Goal: Information Seeking & Learning: Learn about a topic

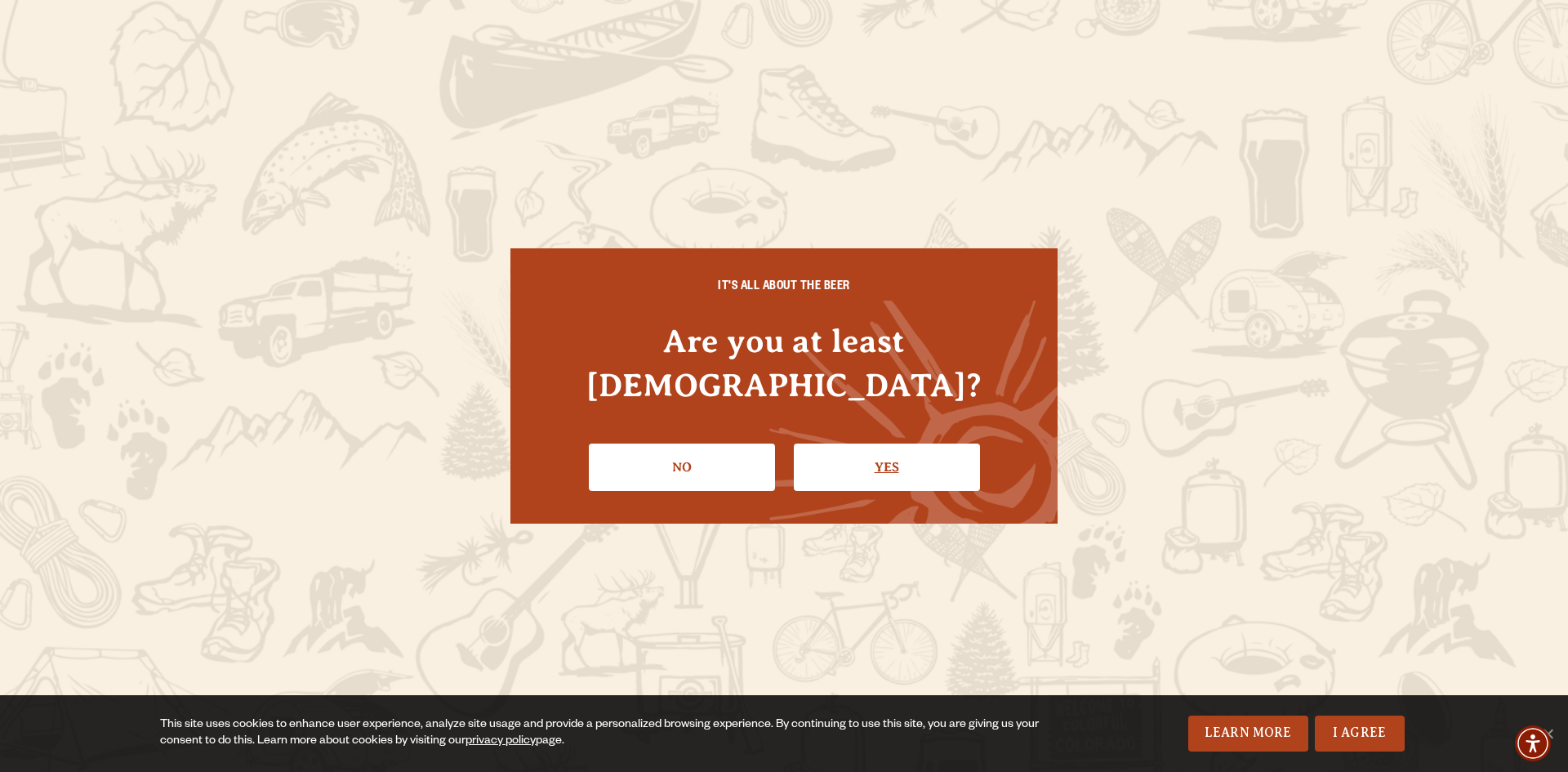
click at [876, 443] on link "Yes" at bounding box center [886, 467] width 186 height 48
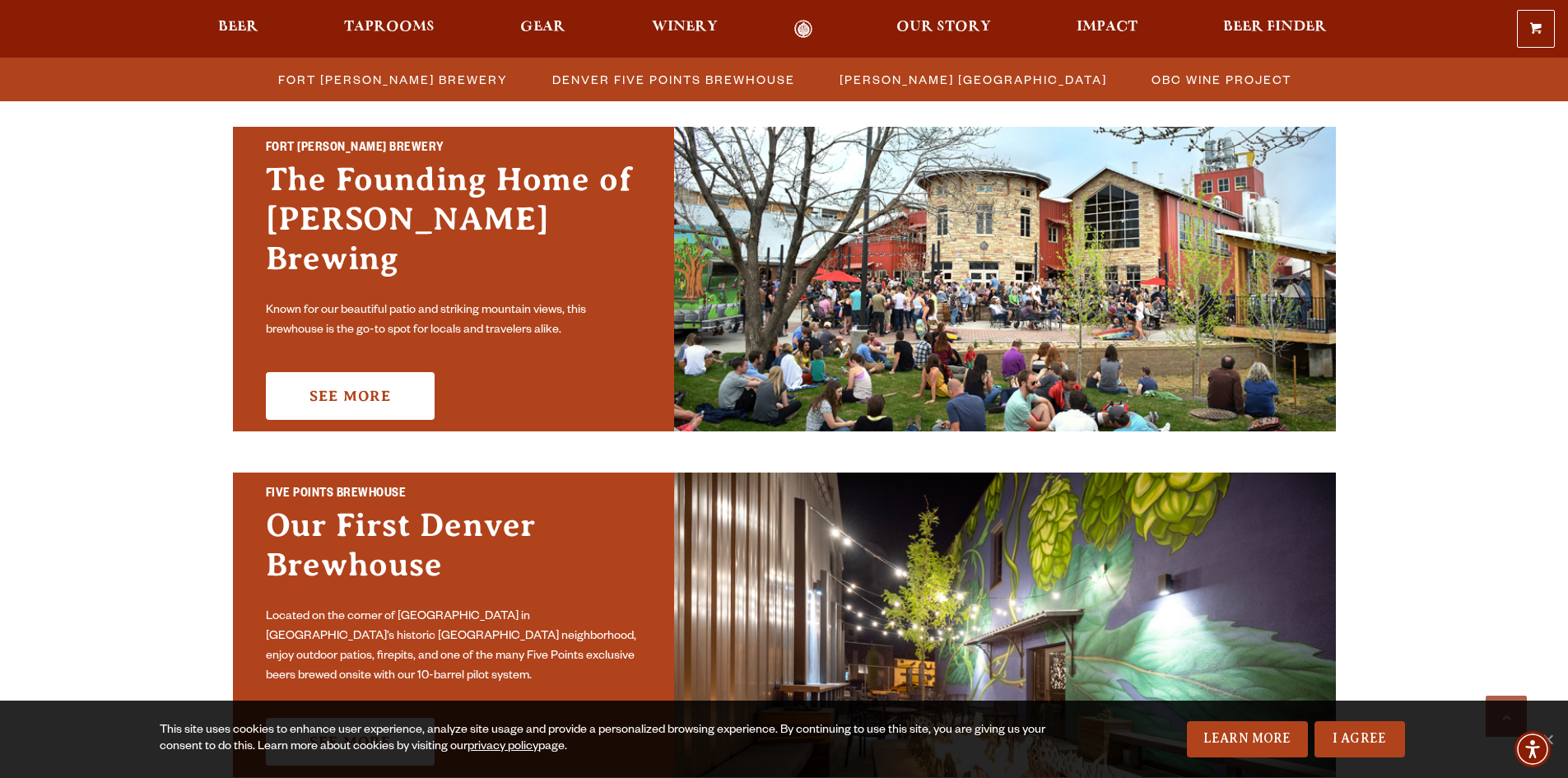
scroll to position [494, 0]
click at [237, 31] on span "Beer" at bounding box center [238, 27] width 40 height 13
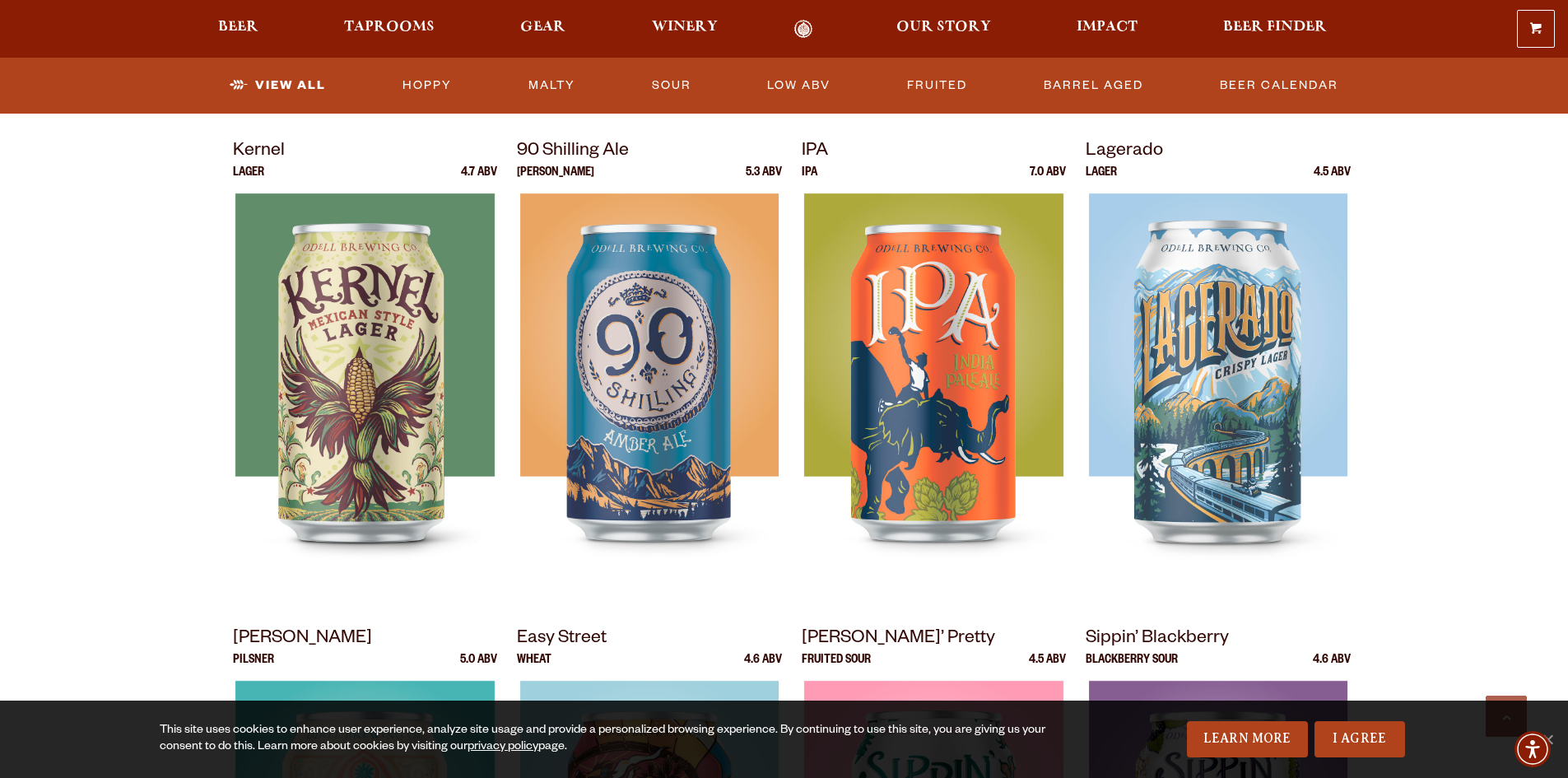
scroll to position [741, 0]
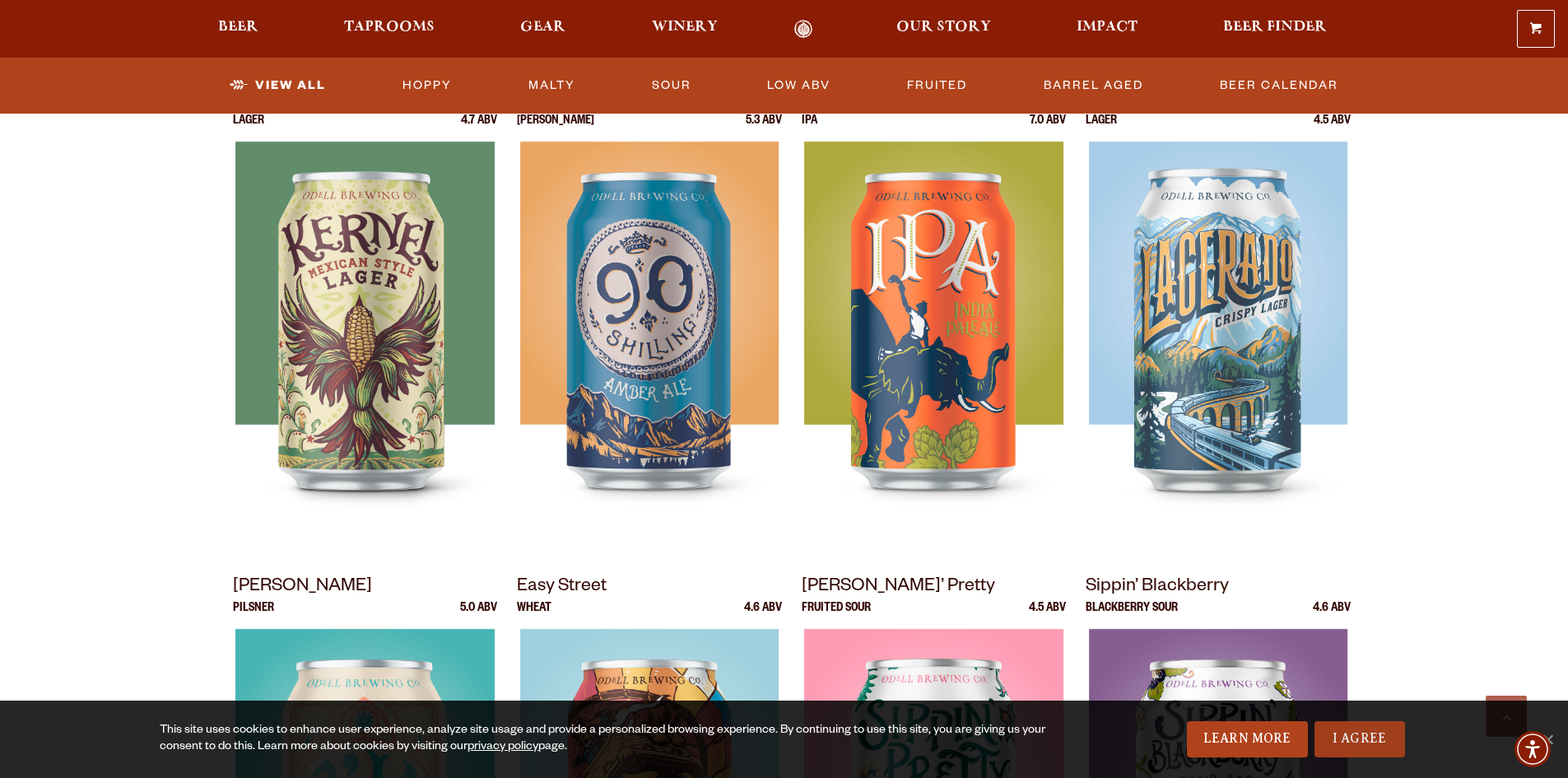
click at [1370, 740] on link "I Agree" at bounding box center [1360, 739] width 91 height 36
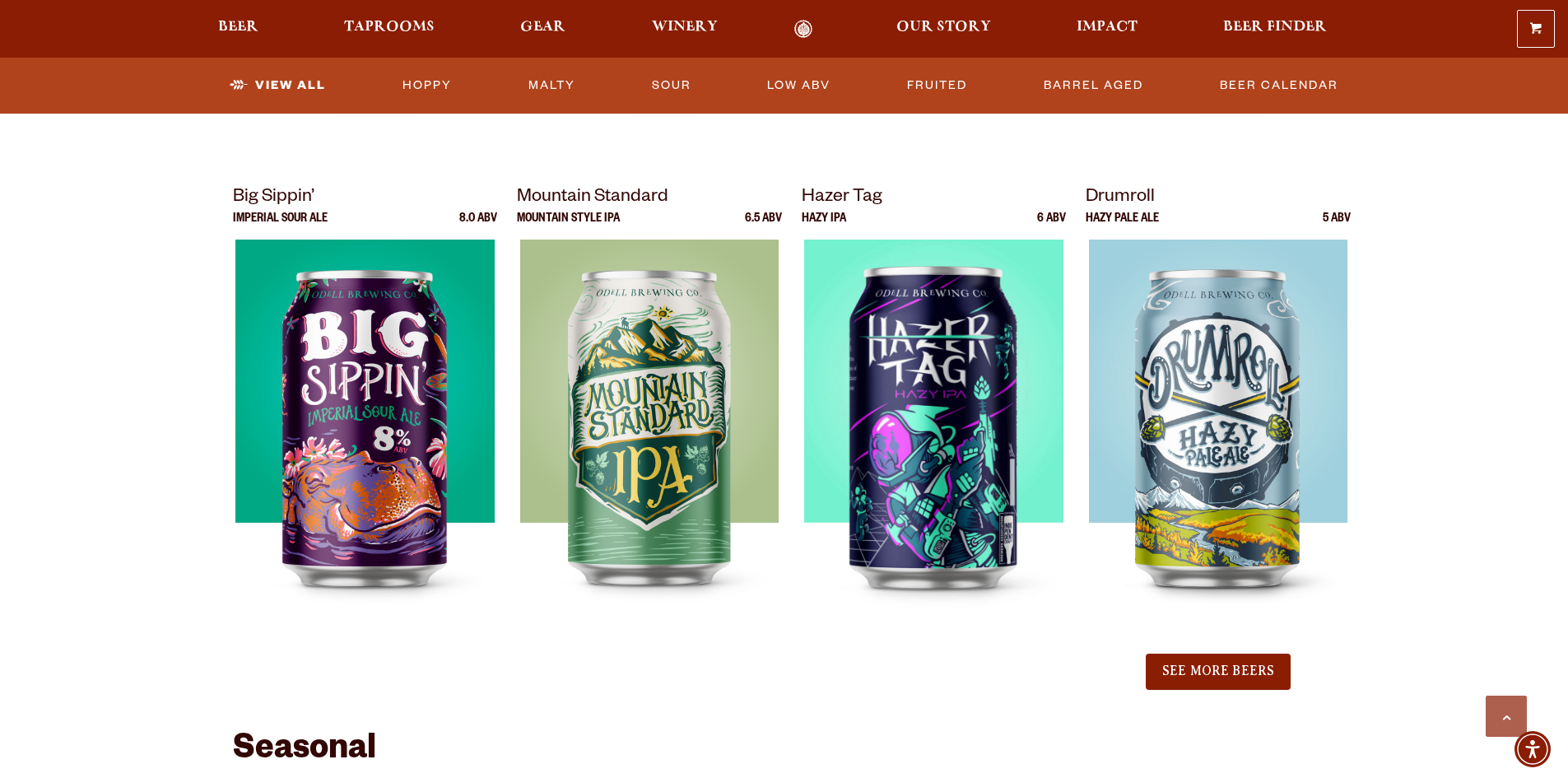
scroll to position [1647, 0]
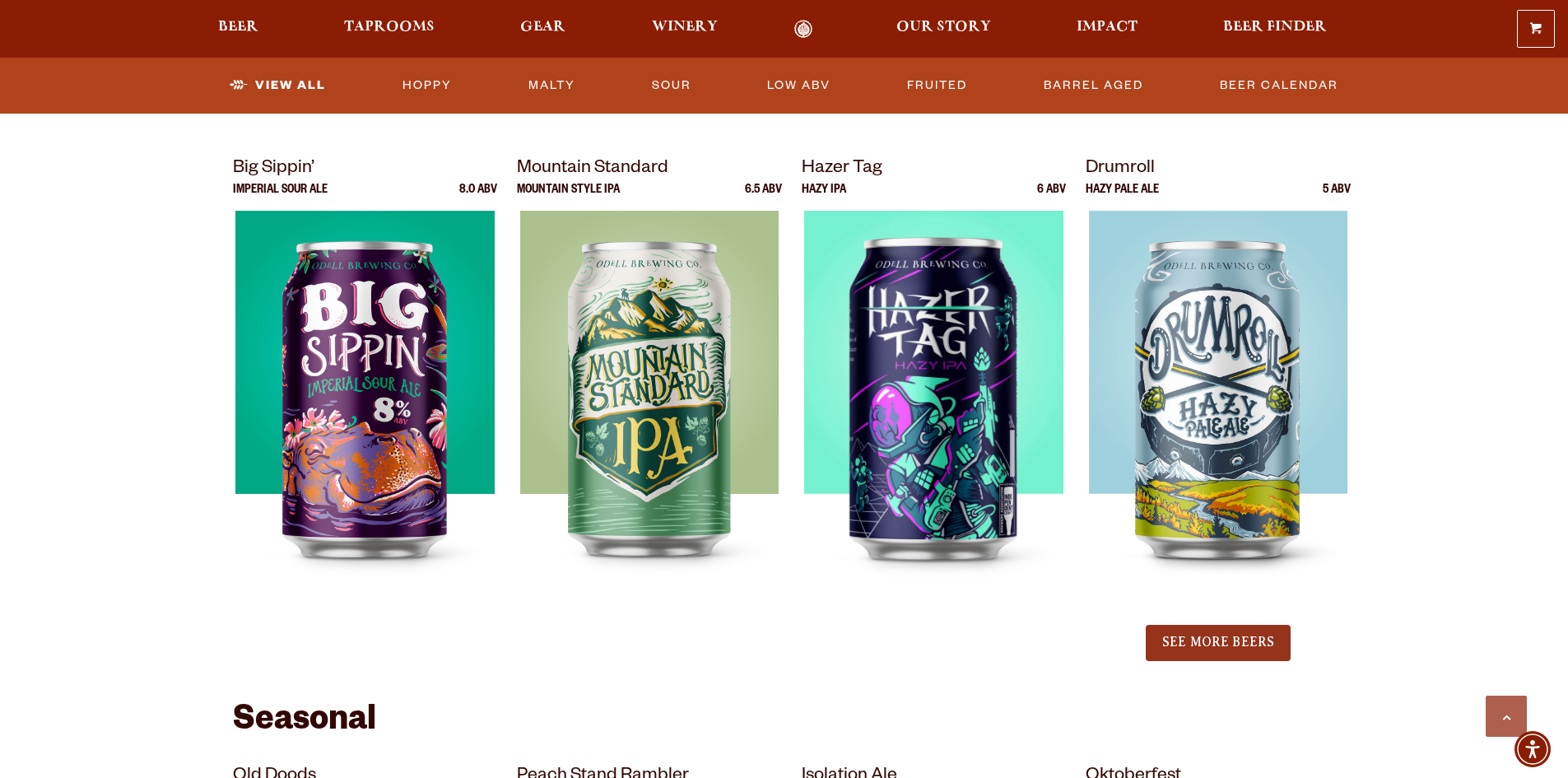
click at [1274, 641] on button "See More Beers" at bounding box center [1218, 643] width 145 height 36
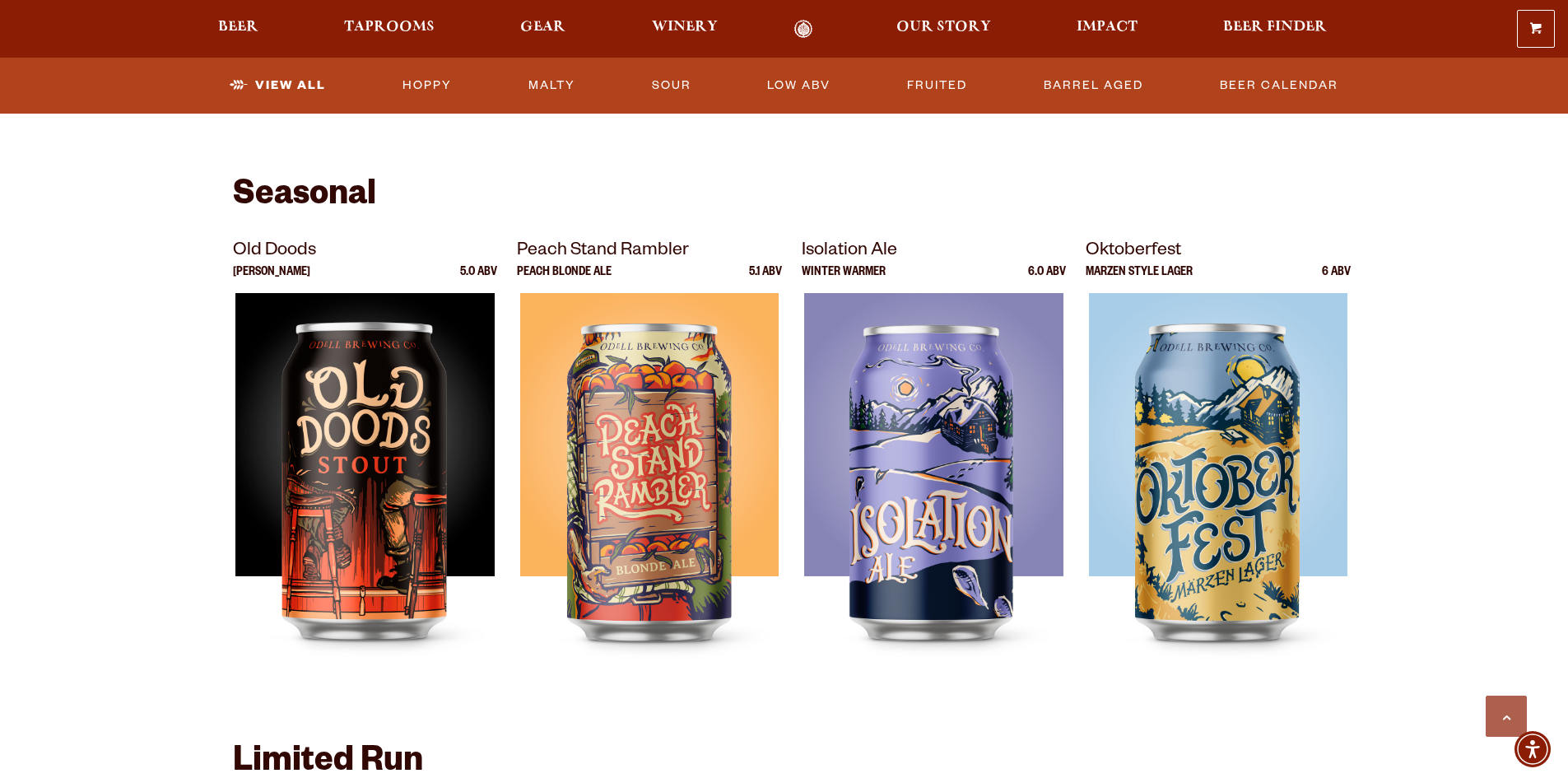
scroll to position [2634, 0]
